Goal: Task Accomplishment & Management: Manage account settings

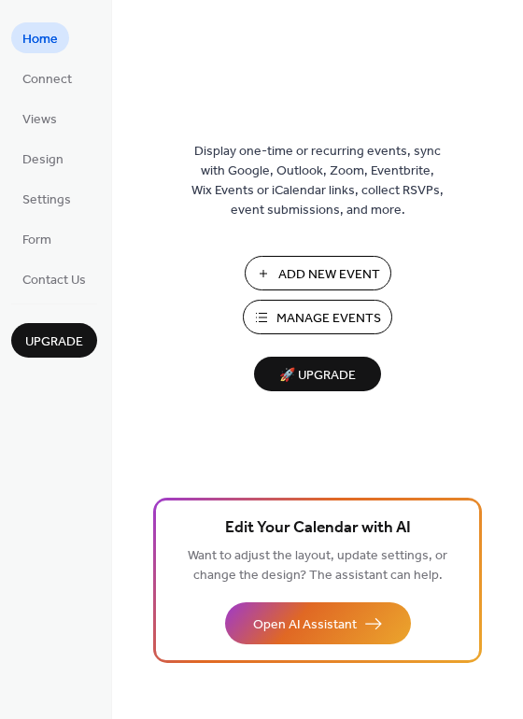
click at [302, 320] on span "Manage Events" at bounding box center [328, 319] width 105 height 20
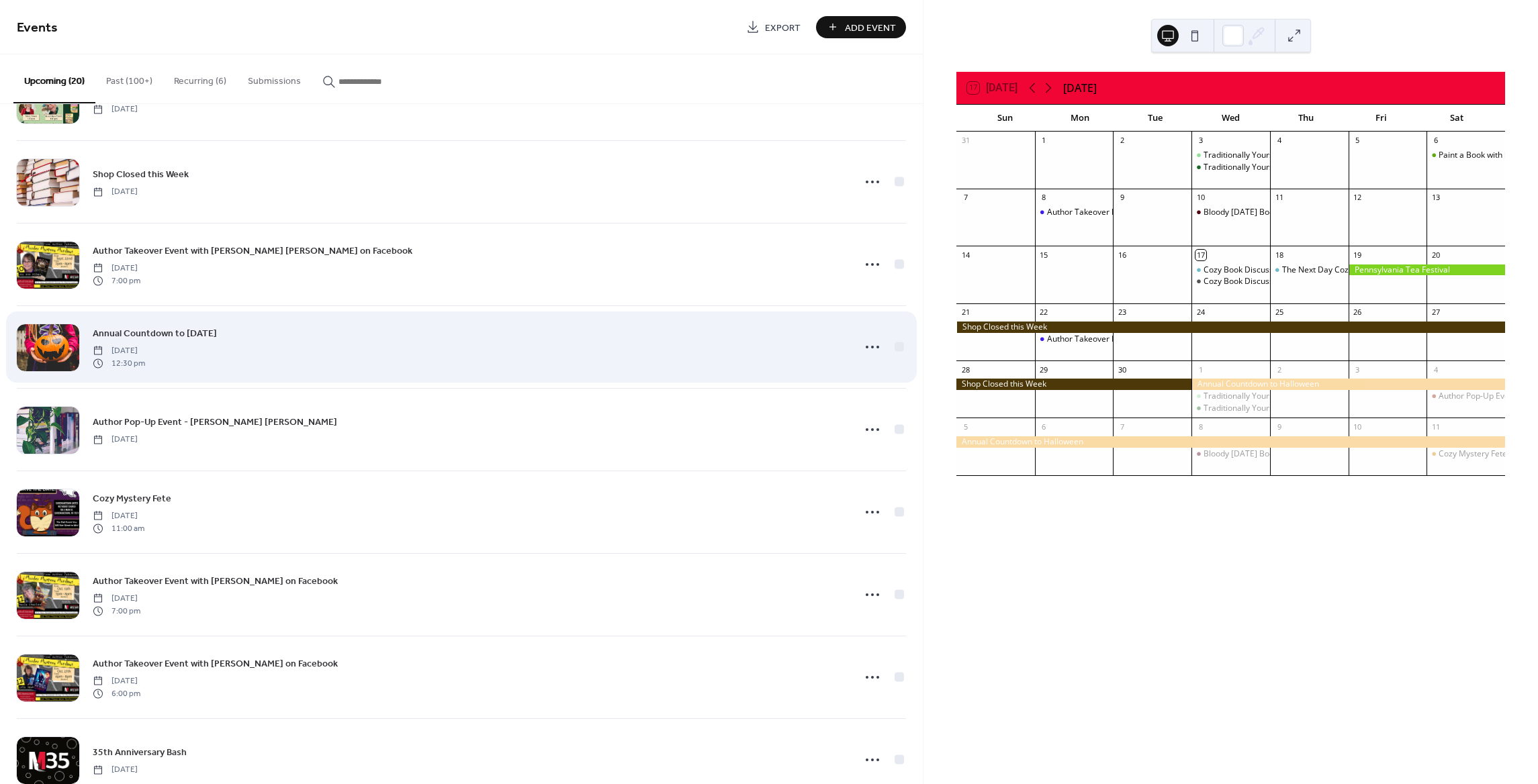
scroll to position [80, 0]
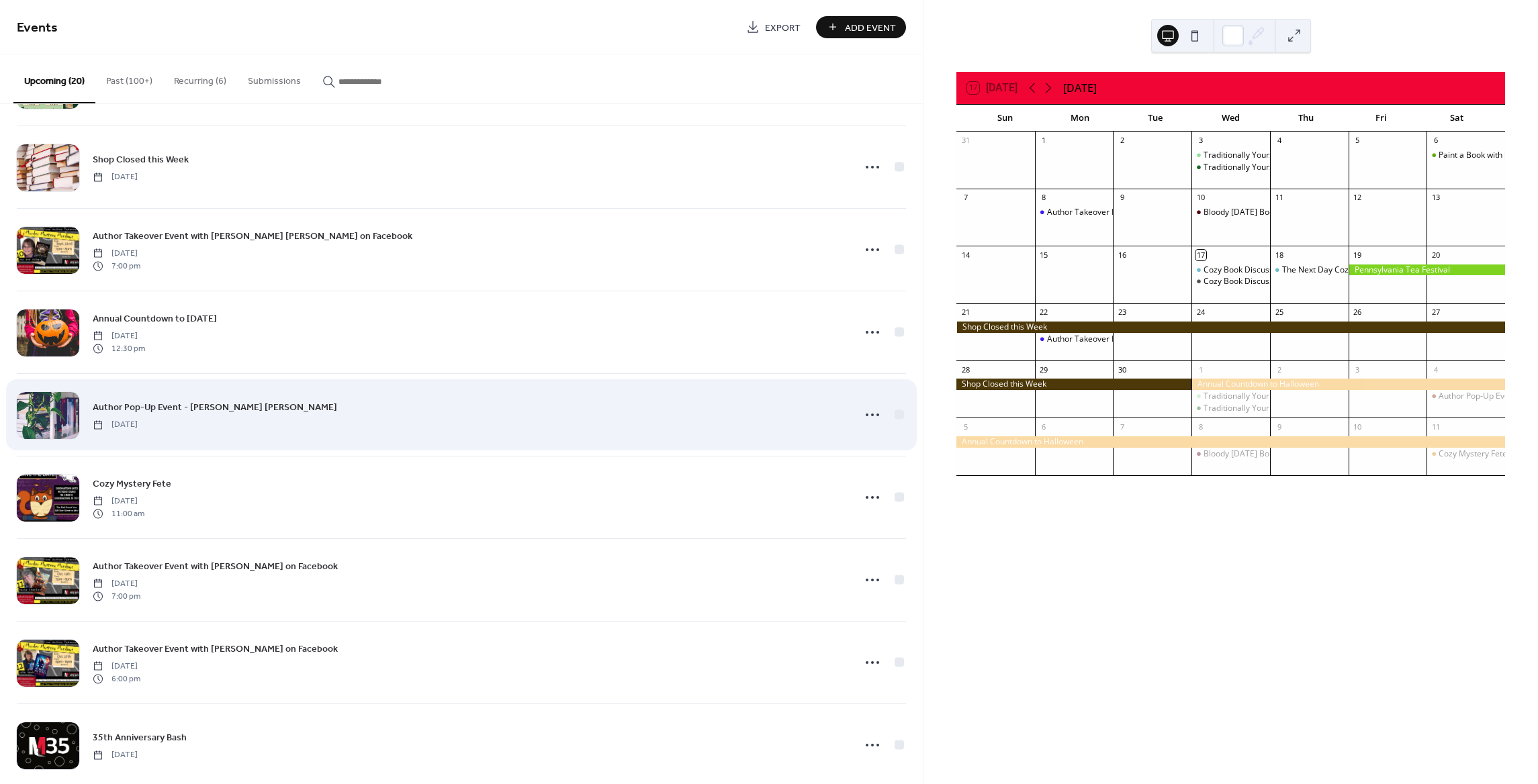
click at [193, 409] on span "Author Pop-Up Event - Joy Ann Ribar" at bounding box center [215, 408] width 244 height 14
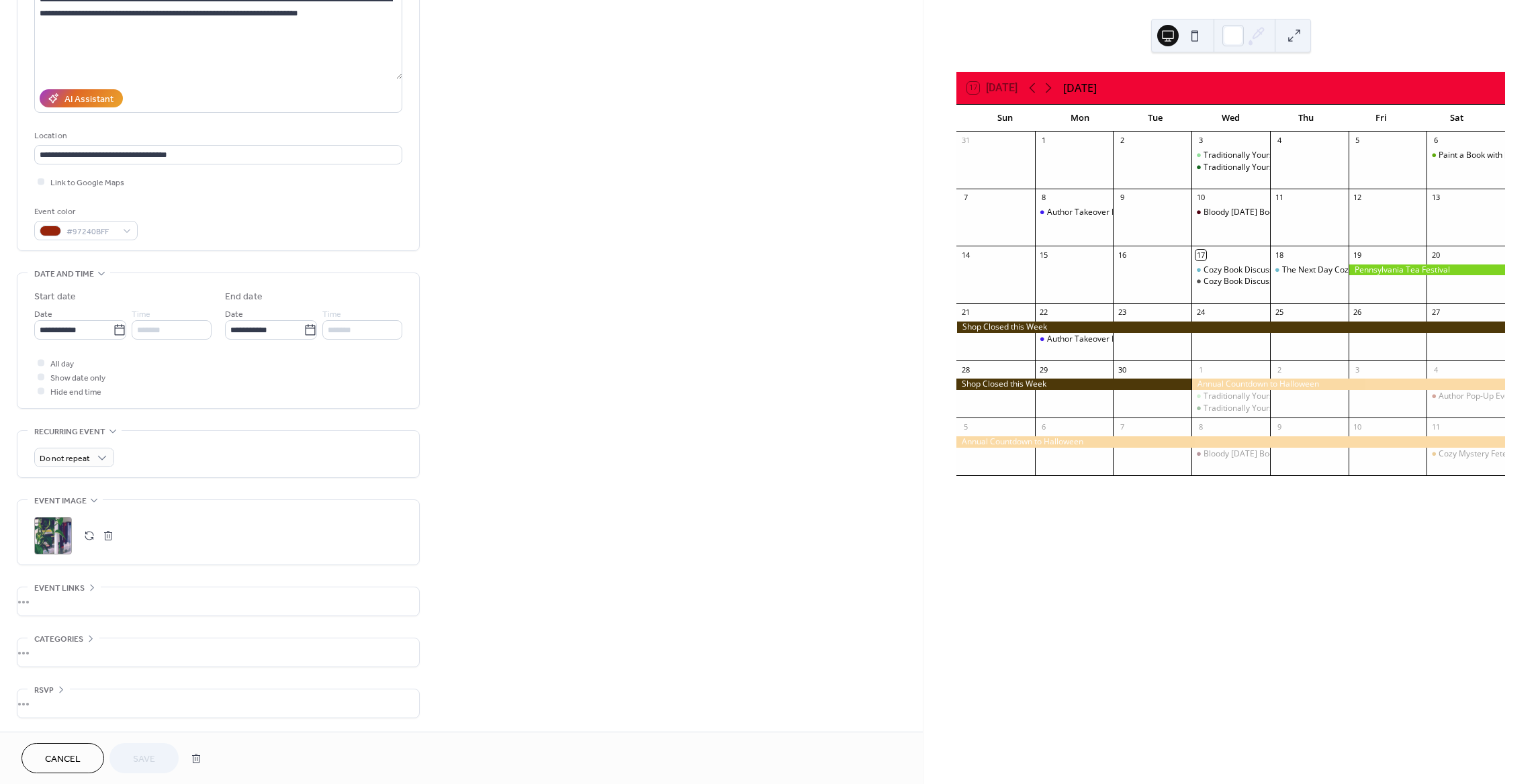
scroll to position [170, 0]
click at [91, 535] on button "button" at bounding box center [89, 535] width 19 height 19
click at [140, 757] on span "Save" at bounding box center [144, 760] width 22 height 14
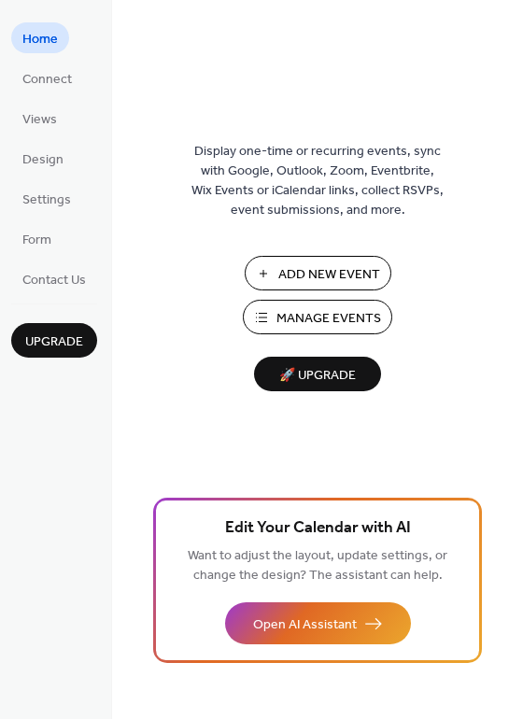
click at [322, 317] on span "Manage Events" at bounding box center [328, 319] width 105 height 20
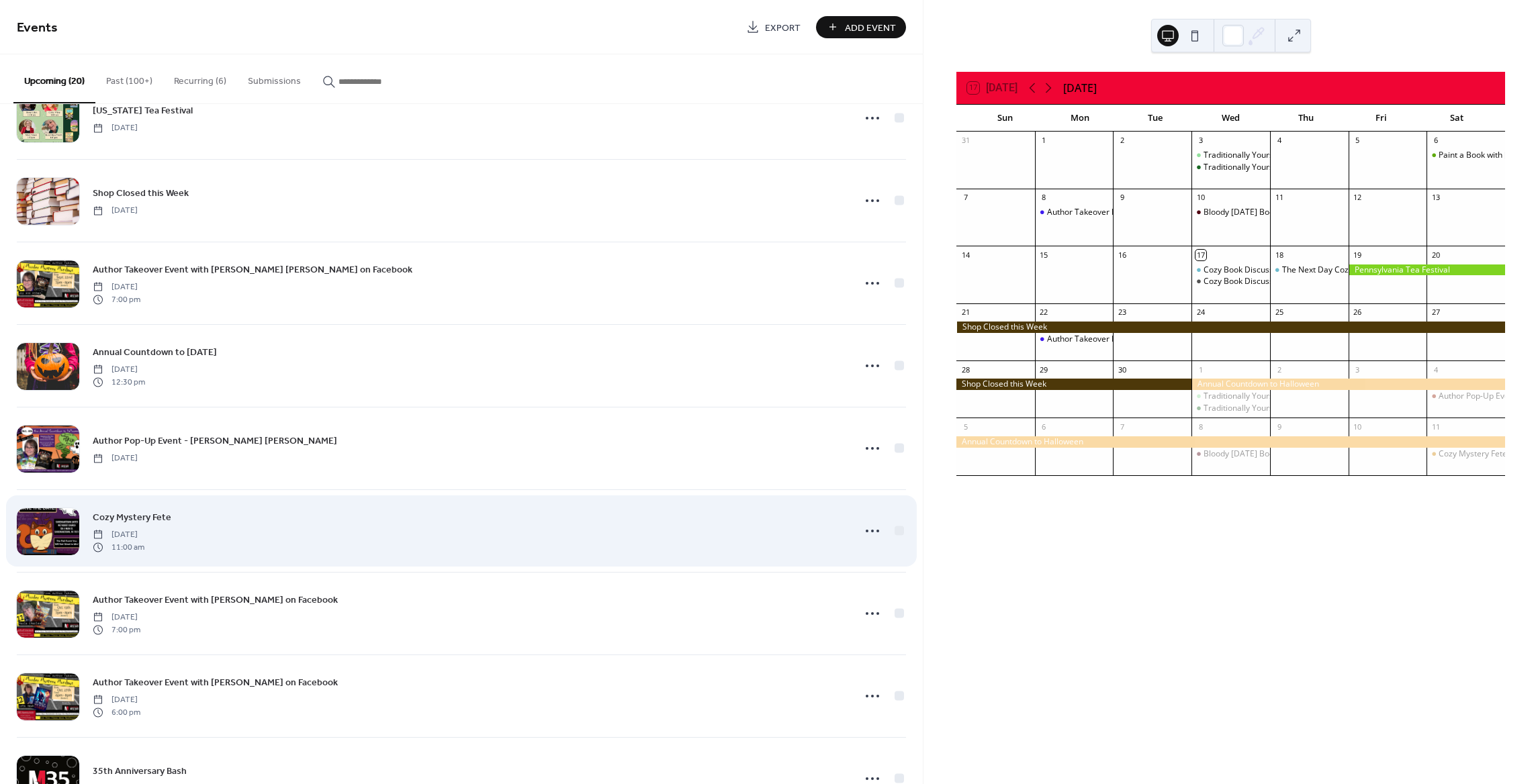
scroll to position [80, 0]
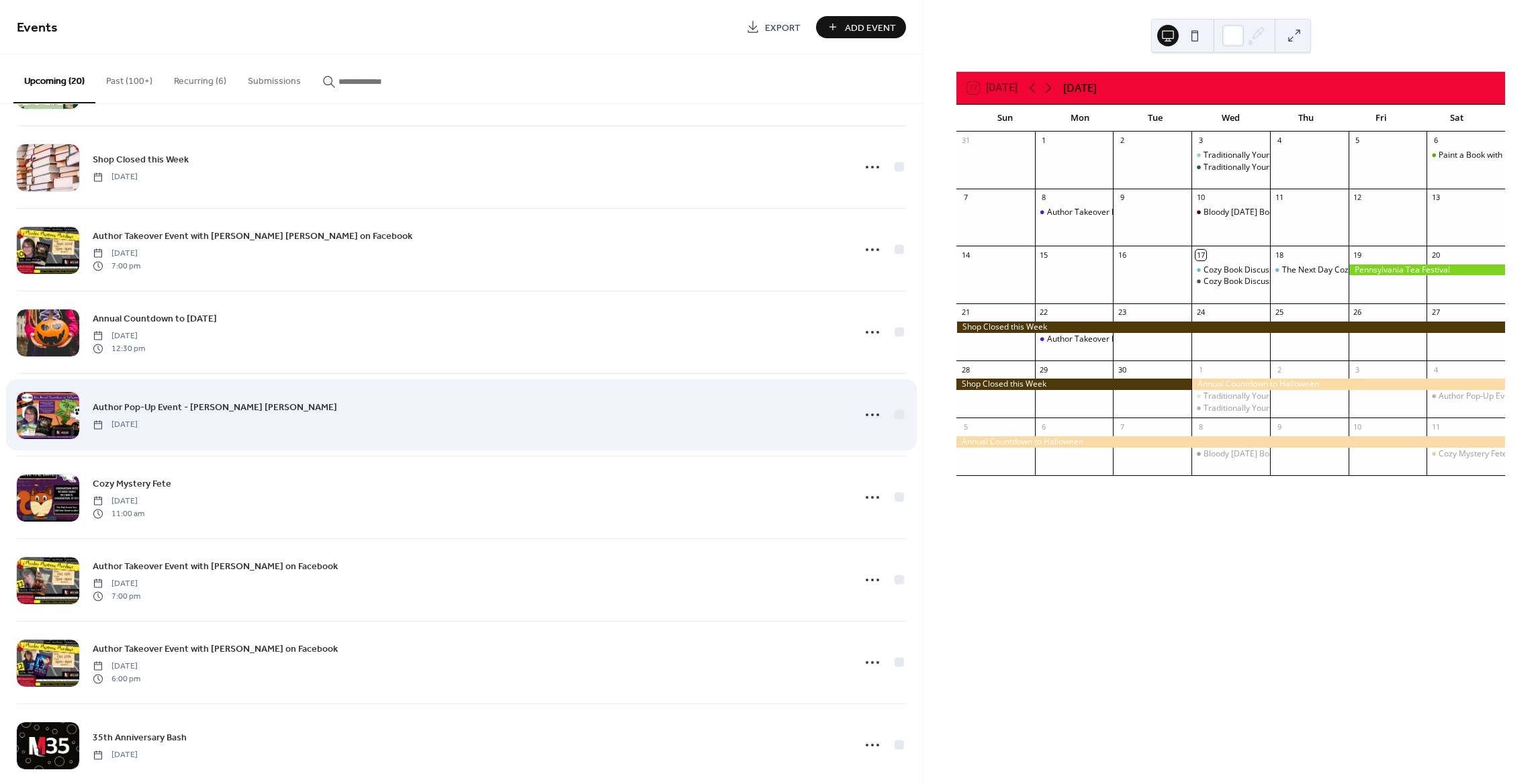
click at [307, 412] on div "Author Pop-Up Event - Joy Ann Ribar Saturday, October 4, 2025" at bounding box center [469, 415] width 753 height 30
click at [231, 408] on span "Author Pop-Up Event - Joy Ann Ribar" at bounding box center [215, 408] width 244 height 14
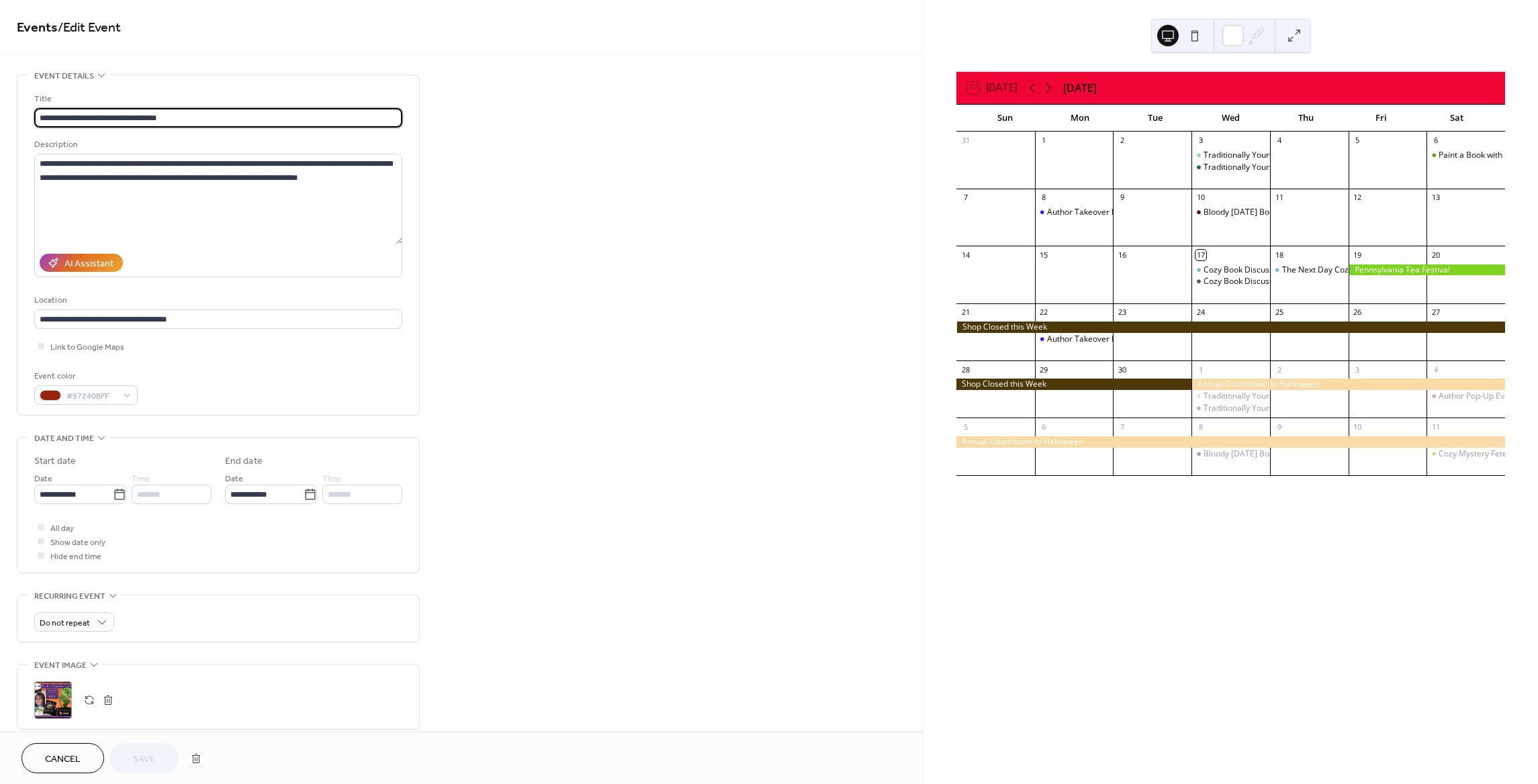
scroll to position [80, 0]
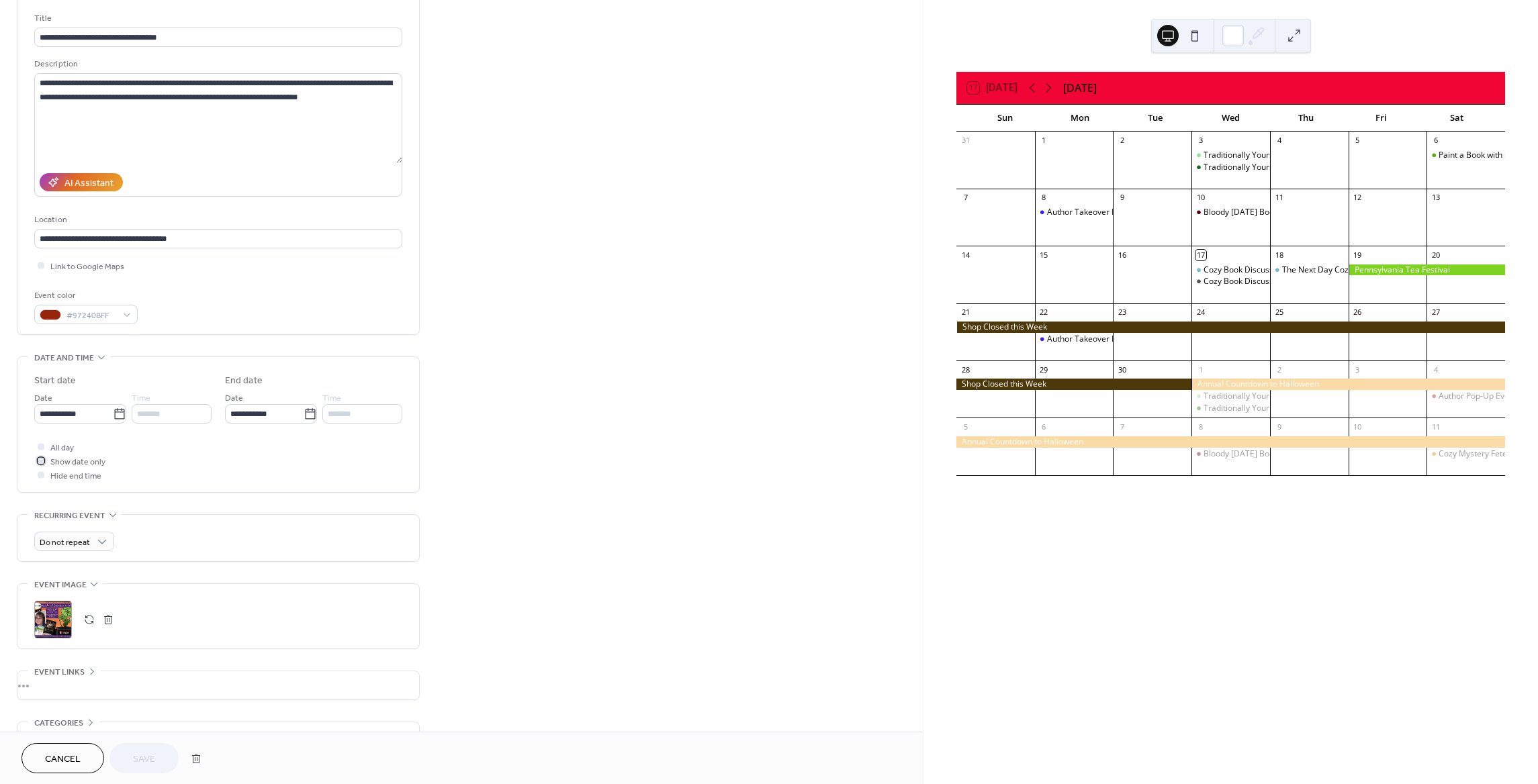
click at [40, 463] on icon at bounding box center [41, 461] width 4 height 4
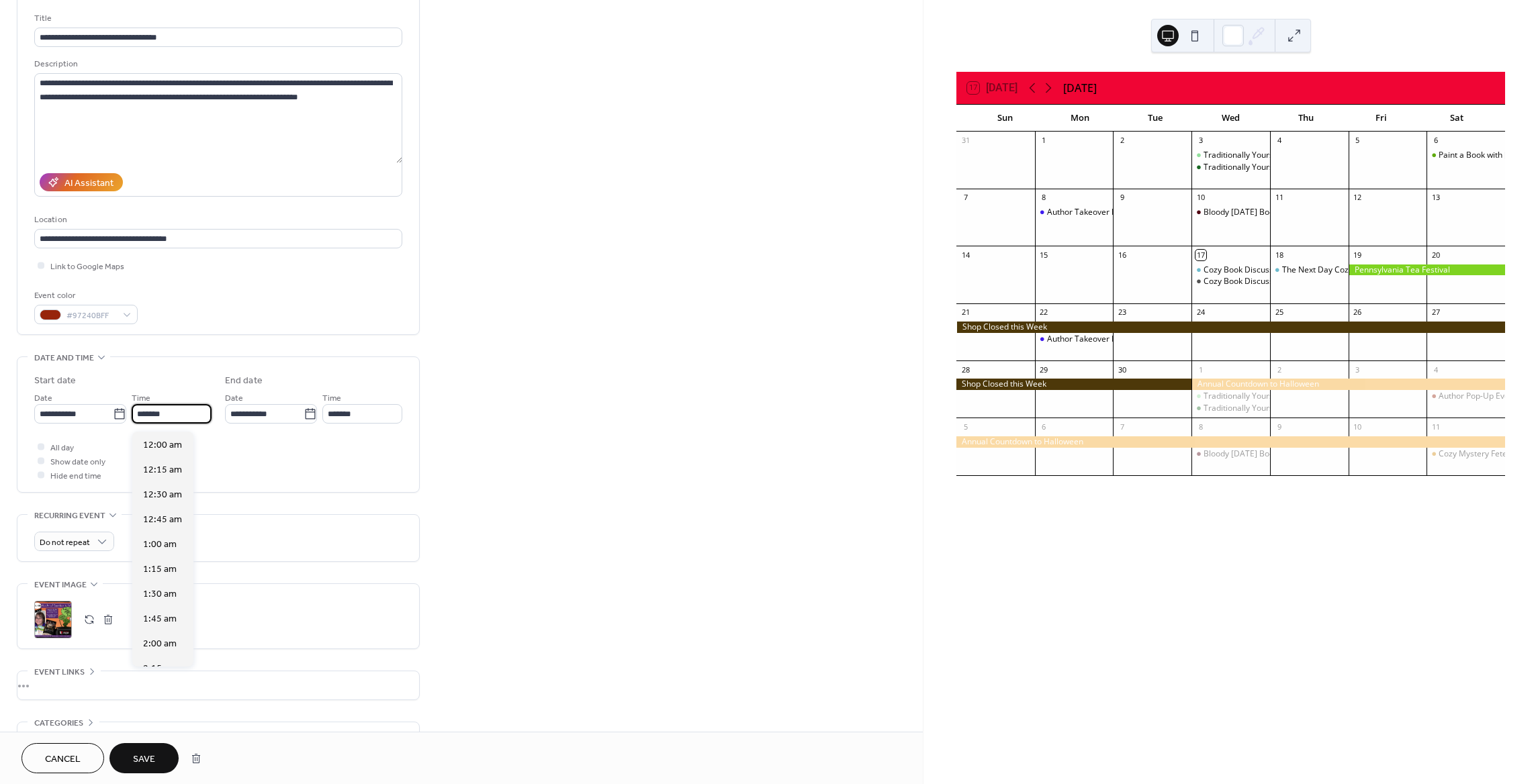
scroll to position [1888, 0]
click at [140, 418] on input "*******" at bounding box center [171, 413] width 80 height 19
type input "********"
click at [177, 447] on span "12:00 pm" at bounding box center [163, 446] width 40 height 14
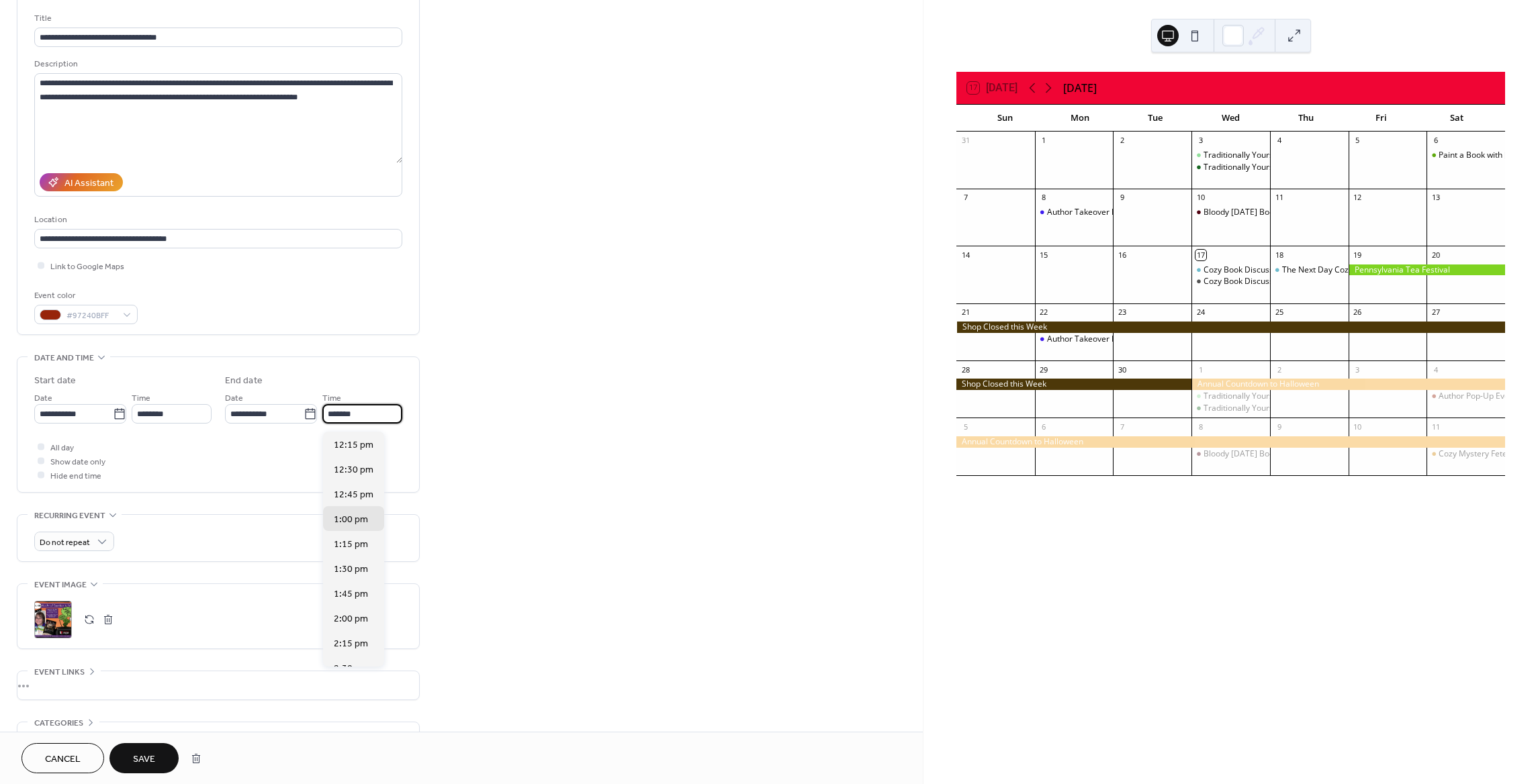
click at [326, 418] on input "*******" at bounding box center [362, 413] width 80 height 19
click at [354, 613] on span "2:00 pm" at bounding box center [351, 619] width 35 height 14
type input "*******"
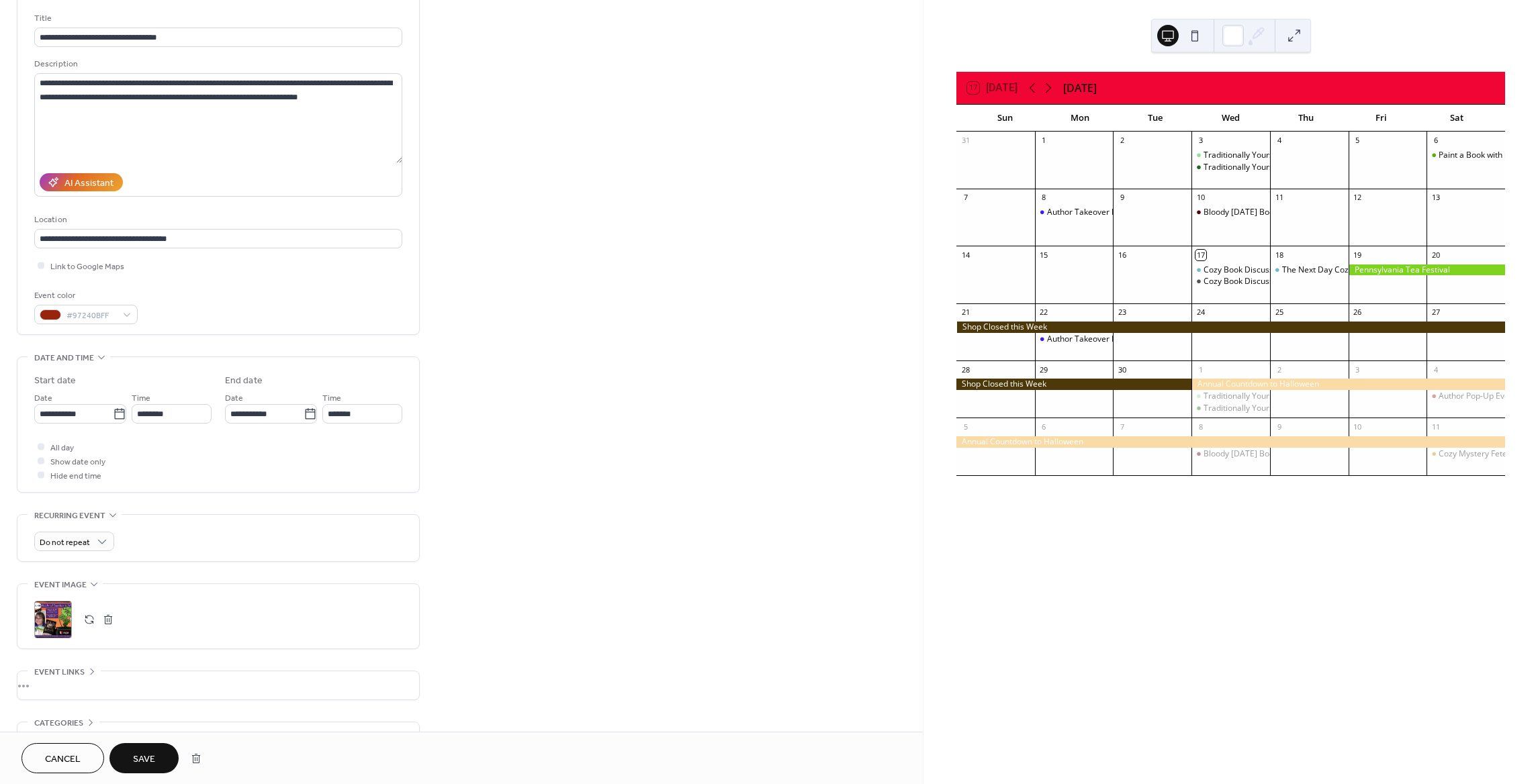
click at [157, 751] on button "Save" at bounding box center [144, 758] width 69 height 30
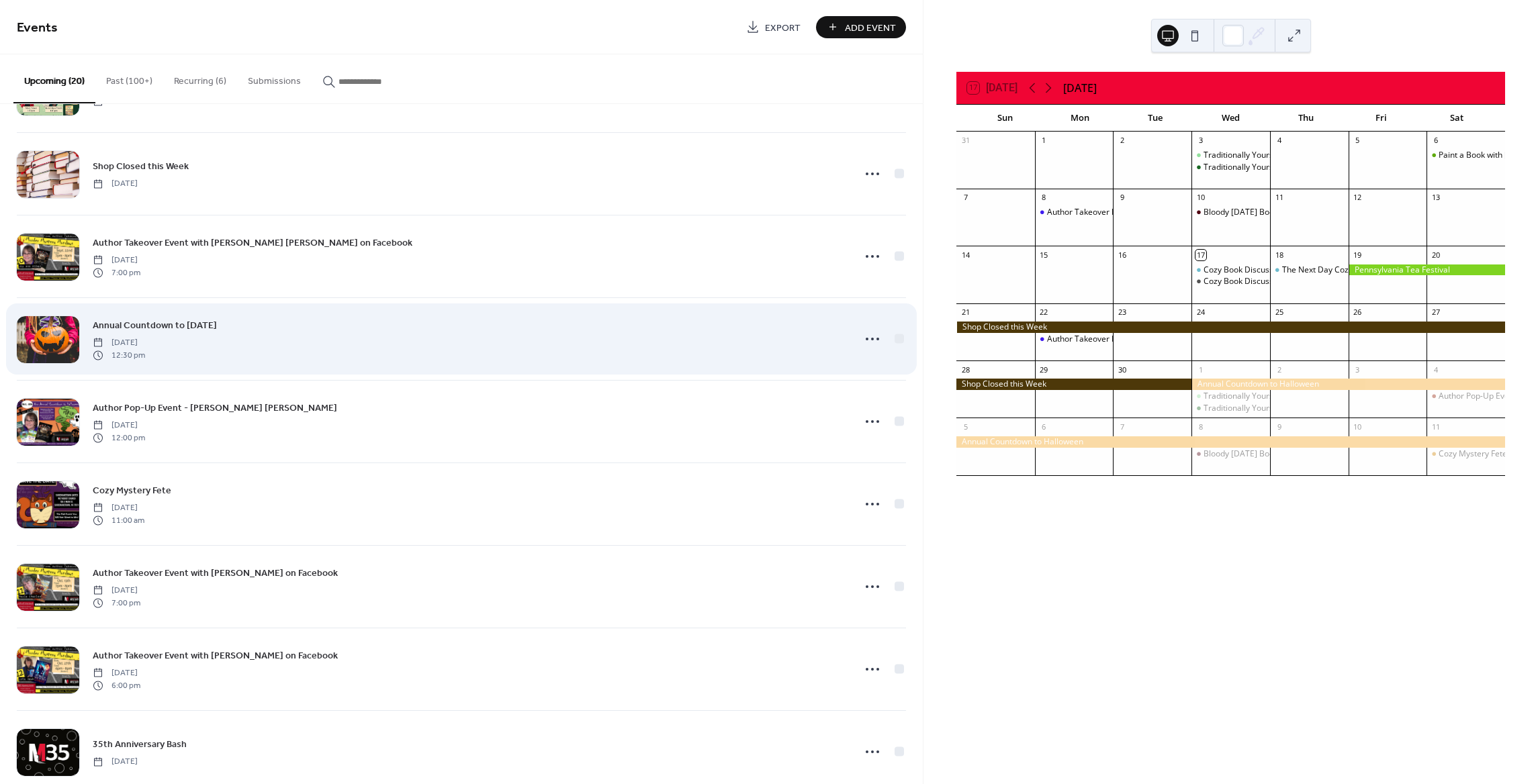
scroll to position [80, 0]
